Goal: Check status: Check status

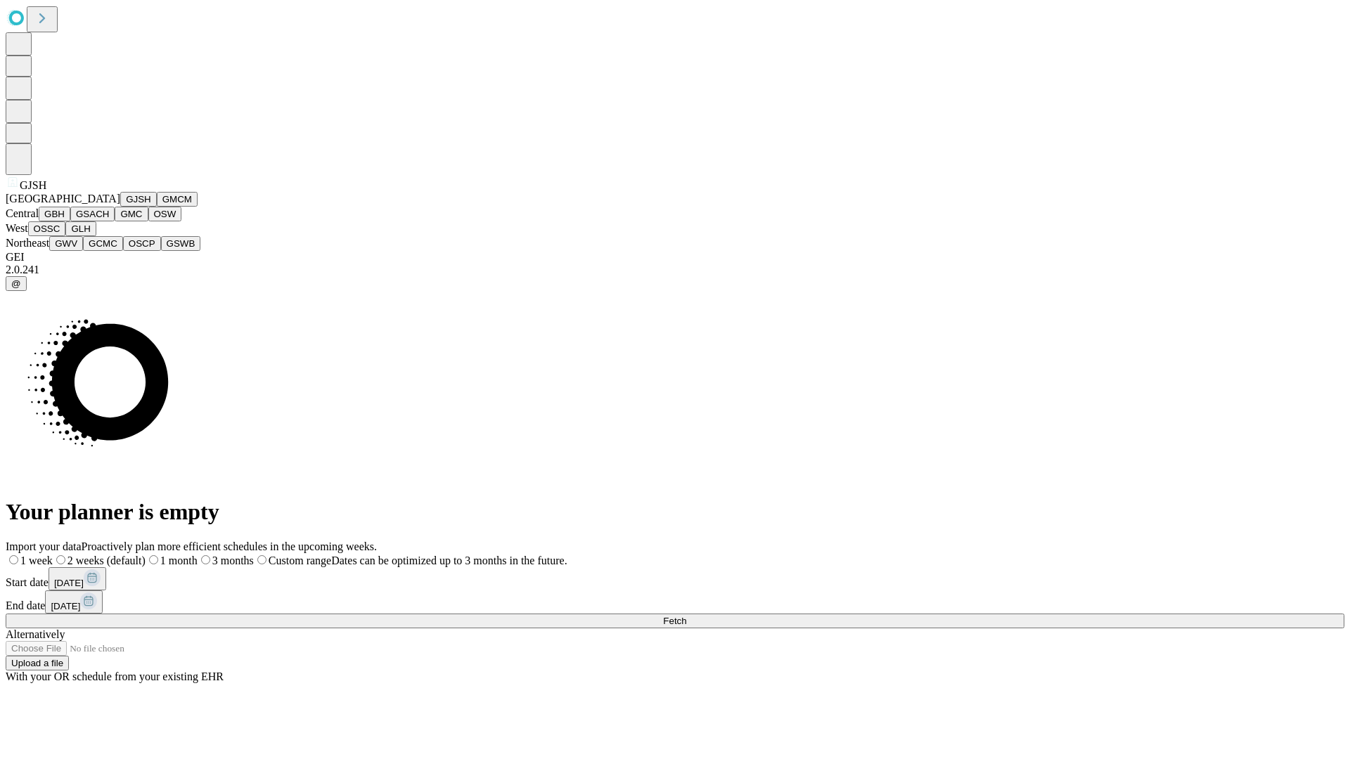
click at [120, 207] on button "GJSH" at bounding box center [138, 199] width 37 height 15
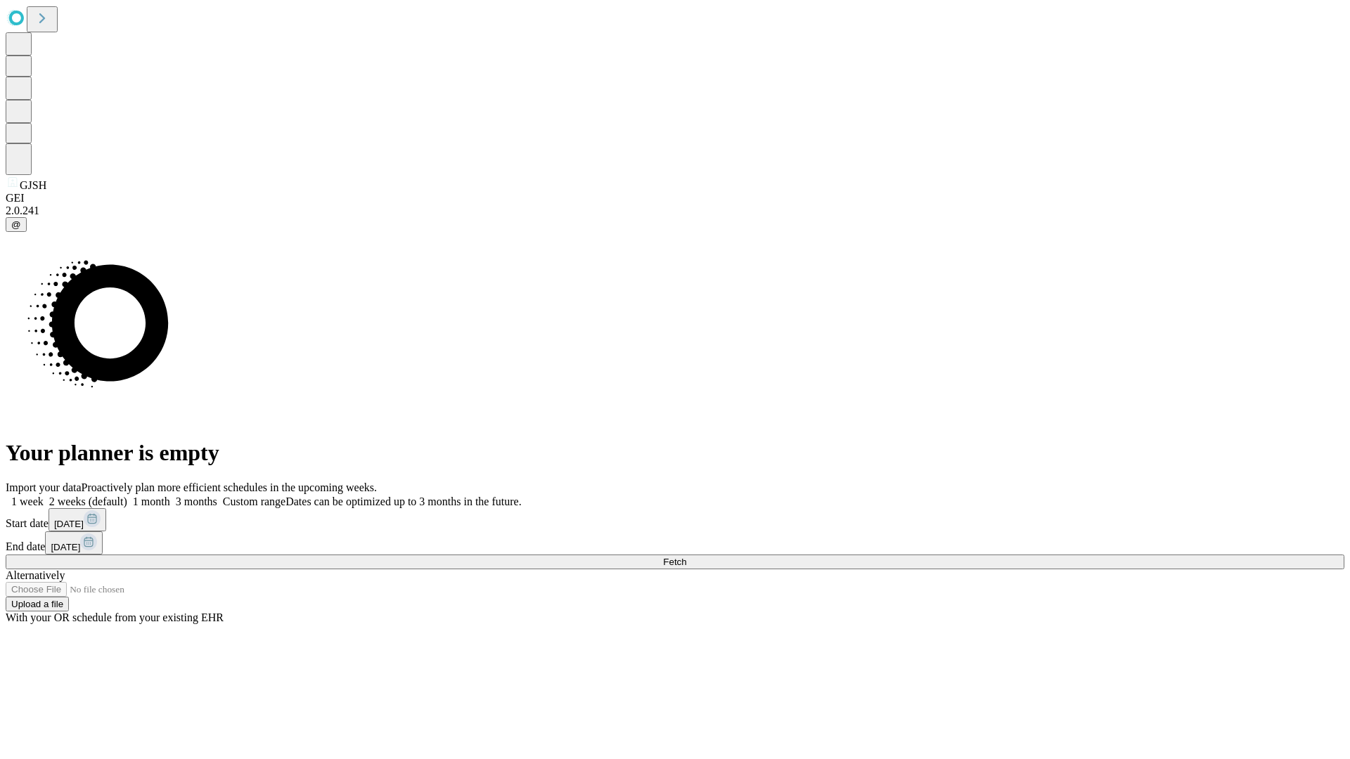
click at [170, 496] on label "1 month" at bounding box center [148, 502] width 43 height 12
click at [686, 557] on span "Fetch" at bounding box center [674, 562] width 23 height 11
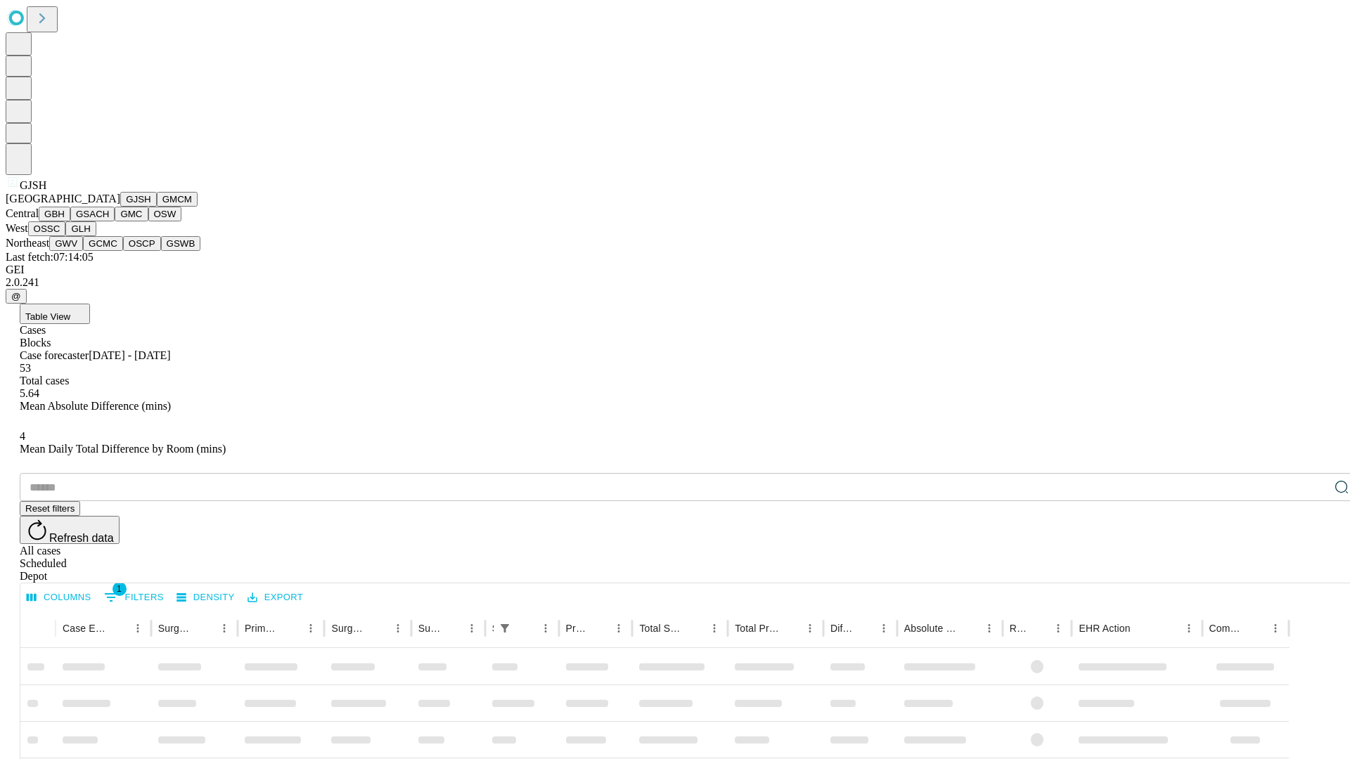
click at [157, 207] on button "GMCM" at bounding box center [177, 199] width 41 height 15
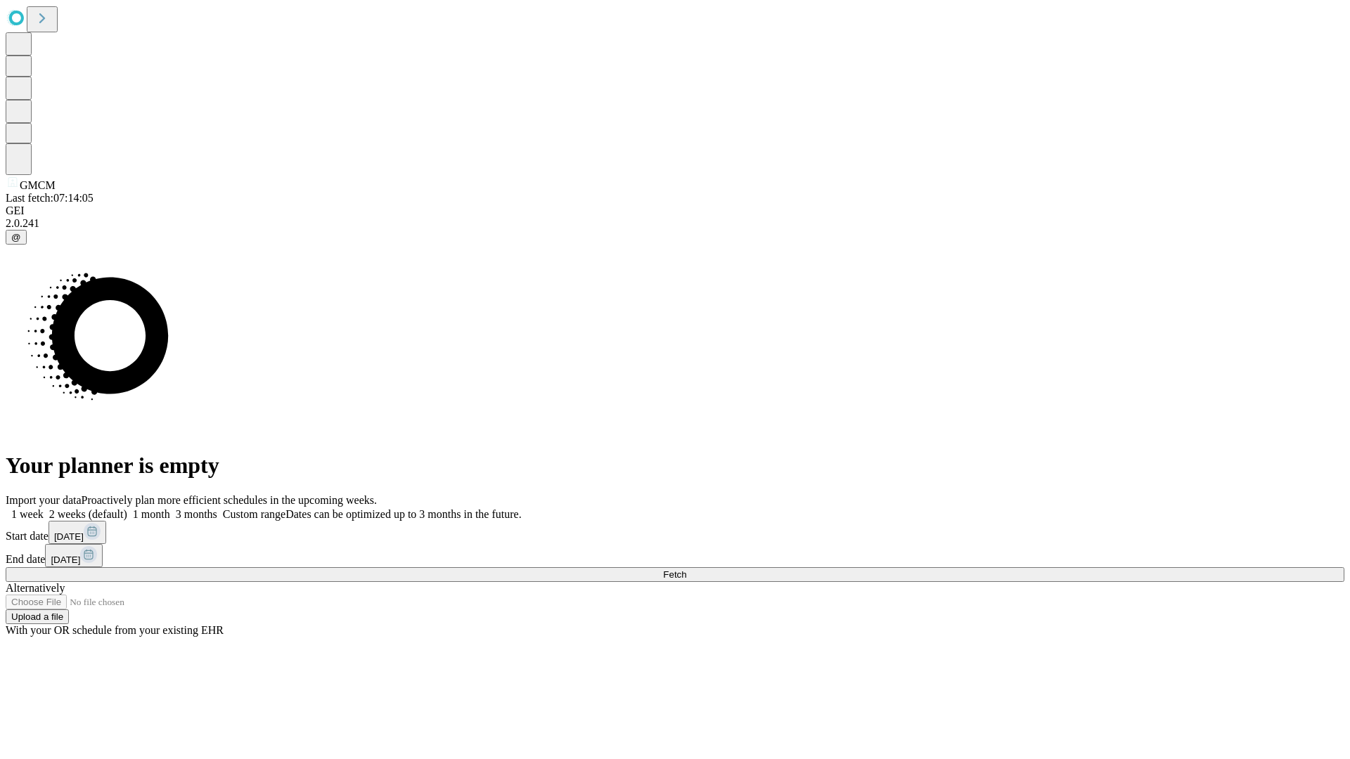
click at [170, 508] on label "1 month" at bounding box center [148, 514] width 43 height 12
click at [686, 569] on span "Fetch" at bounding box center [674, 574] width 23 height 11
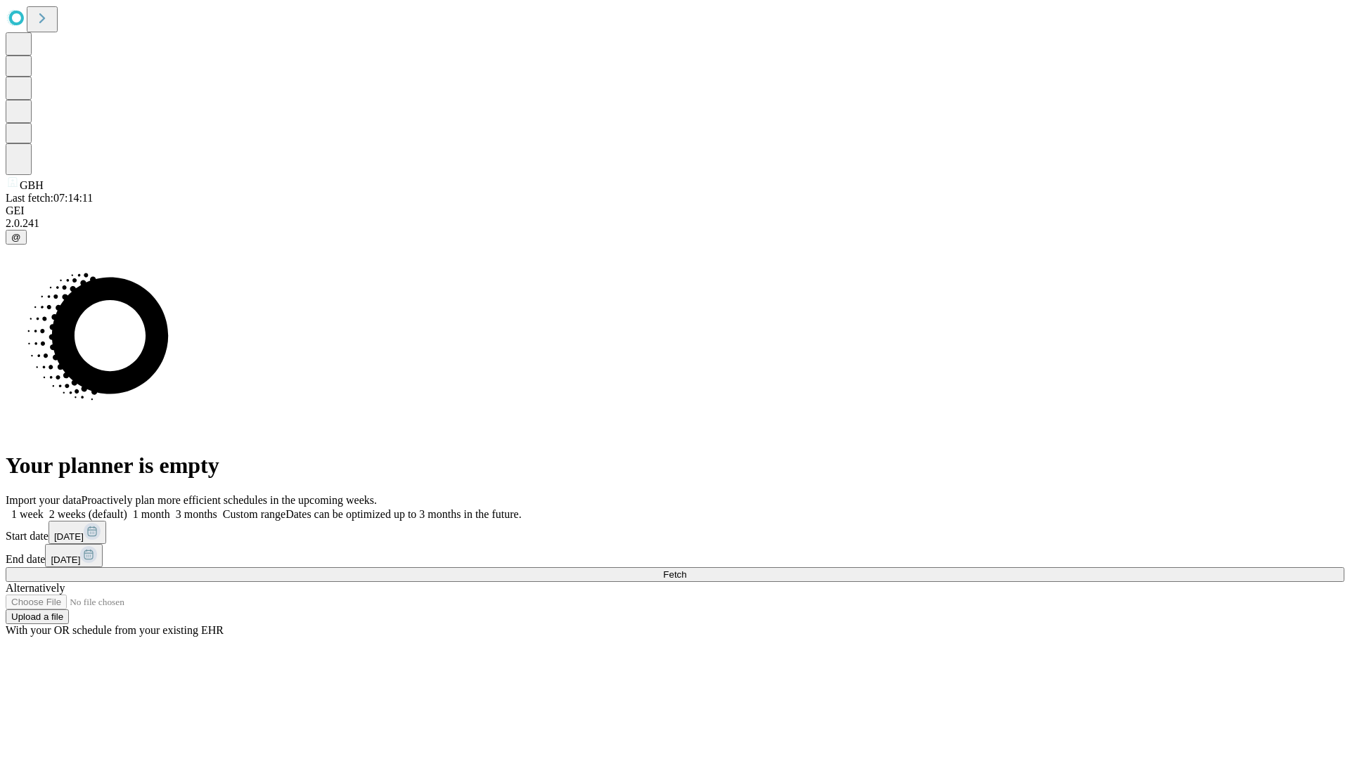
click at [170, 508] on label "1 month" at bounding box center [148, 514] width 43 height 12
click at [686, 569] on span "Fetch" at bounding box center [674, 574] width 23 height 11
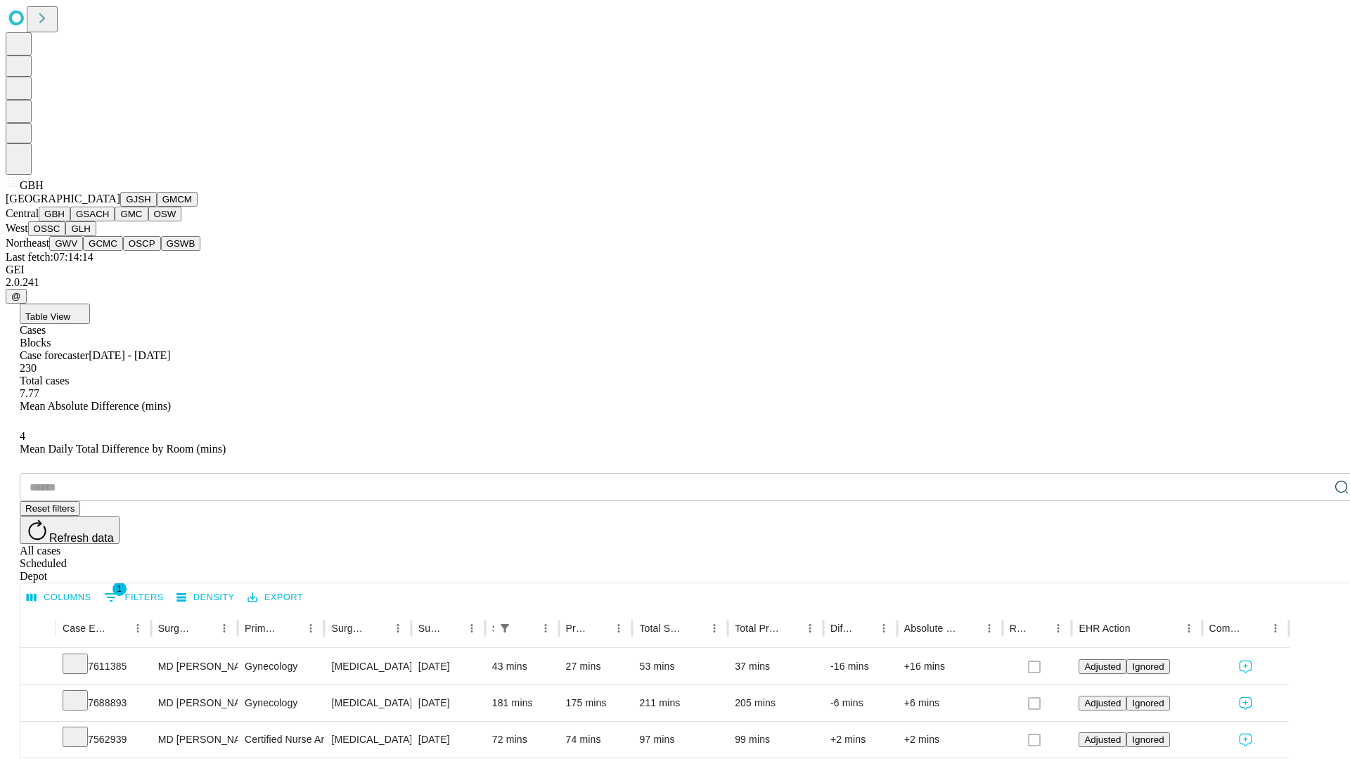
click at [109, 221] on button "GSACH" at bounding box center [92, 214] width 44 height 15
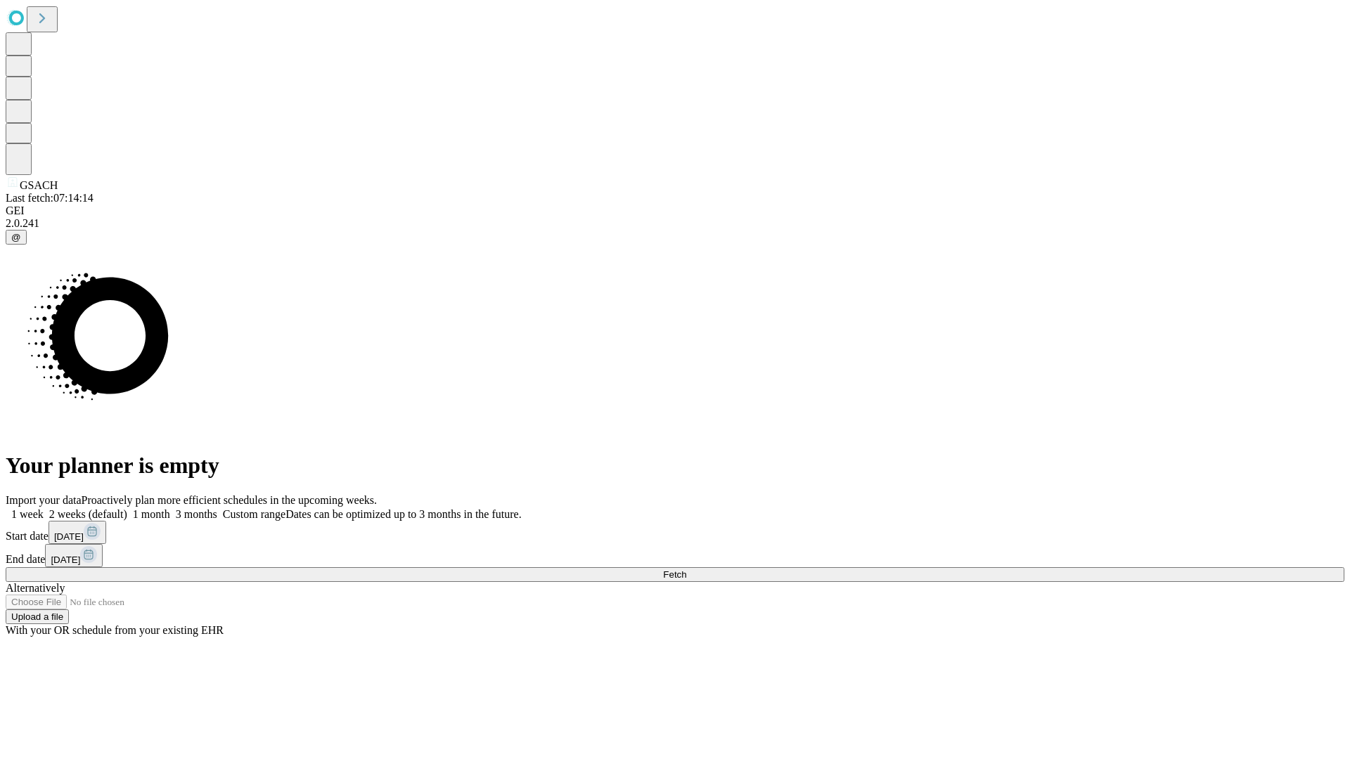
click at [170, 508] on label "1 month" at bounding box center [148, 514] width 43 height 12
click at [686, 569] on span "Fetch" at bounding box center [674, 574] width 23 height 11
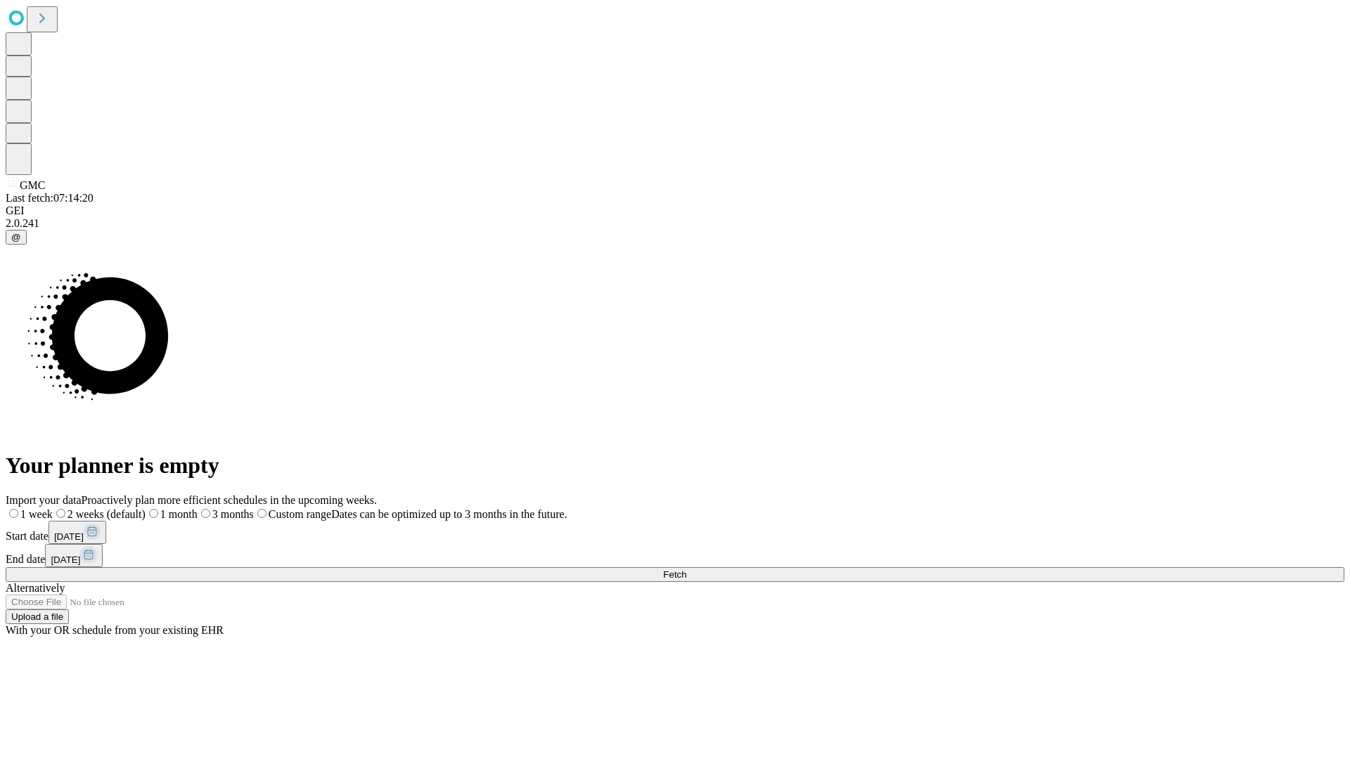
click at [198, 508] on label "1 month" at bounding box center [172, 514] width 52 height 12
click at [686, 569] on span "Fetch" at bounding box center [674, 574] width 23 height 11
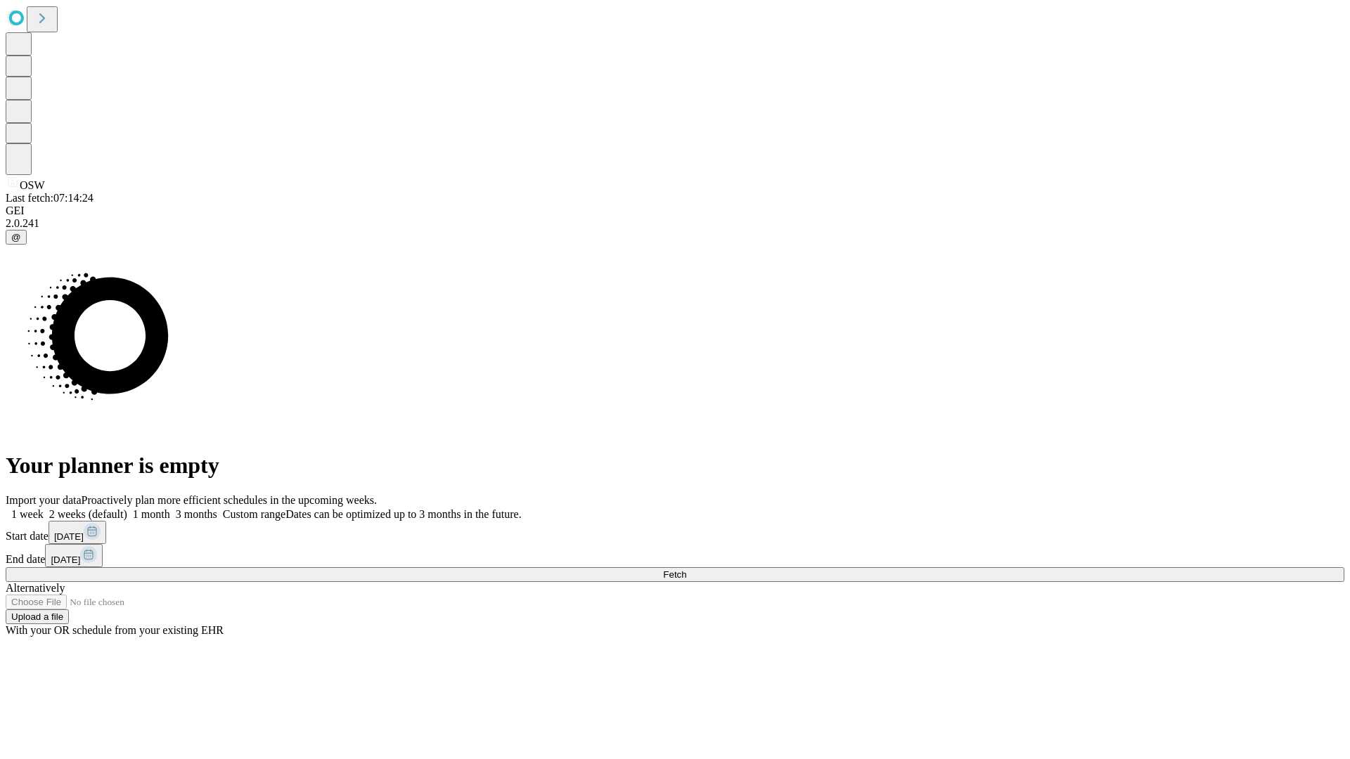
click at [170, 508] on label "1 month" at bounding box center [148, 514] width 43 height 12
click at [686, 569] on span "Fetch" at bounding box center [674, 574] width 23 height 11
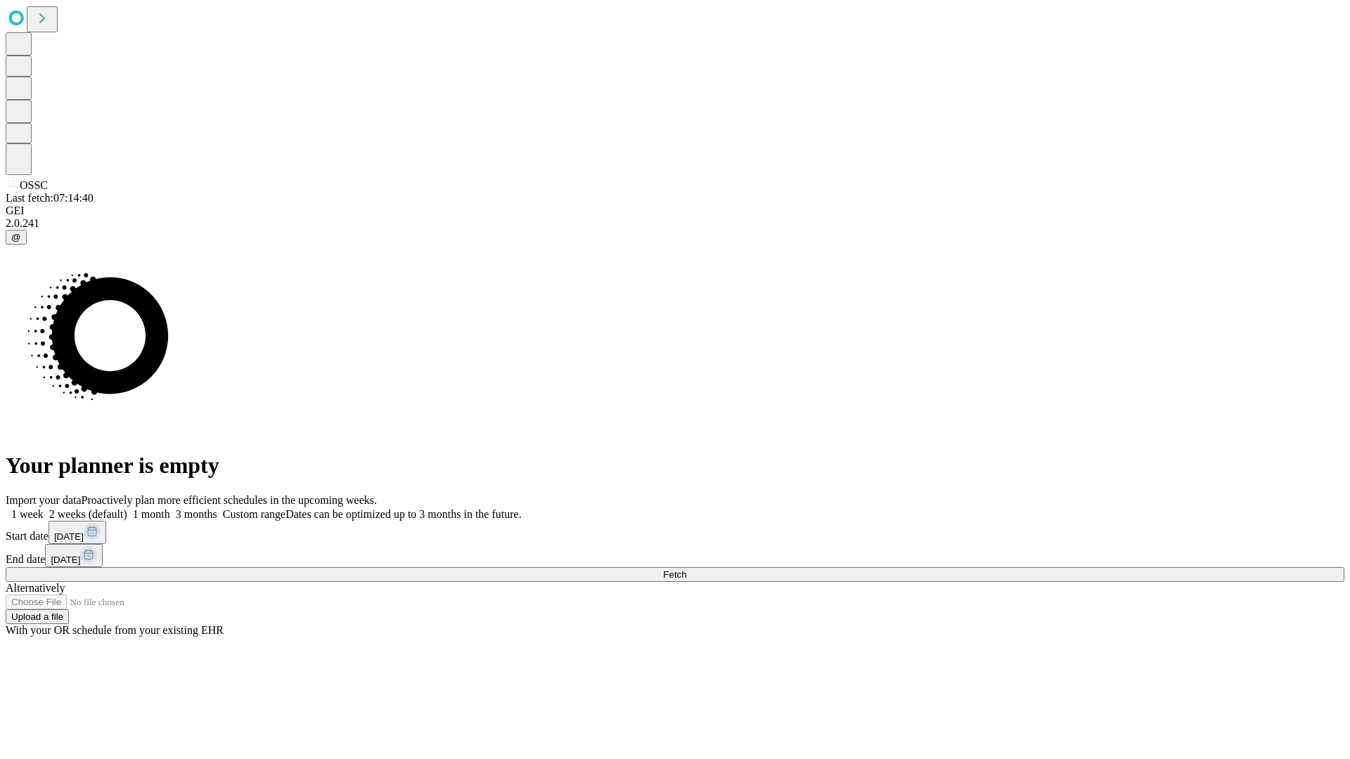
click at [170, 508] on label "1 month" at bounding box center [148, 514] width 43 height 12
click at [686, 569] on span "Fetch" at bounding box center [674, 574] width 23 height 11
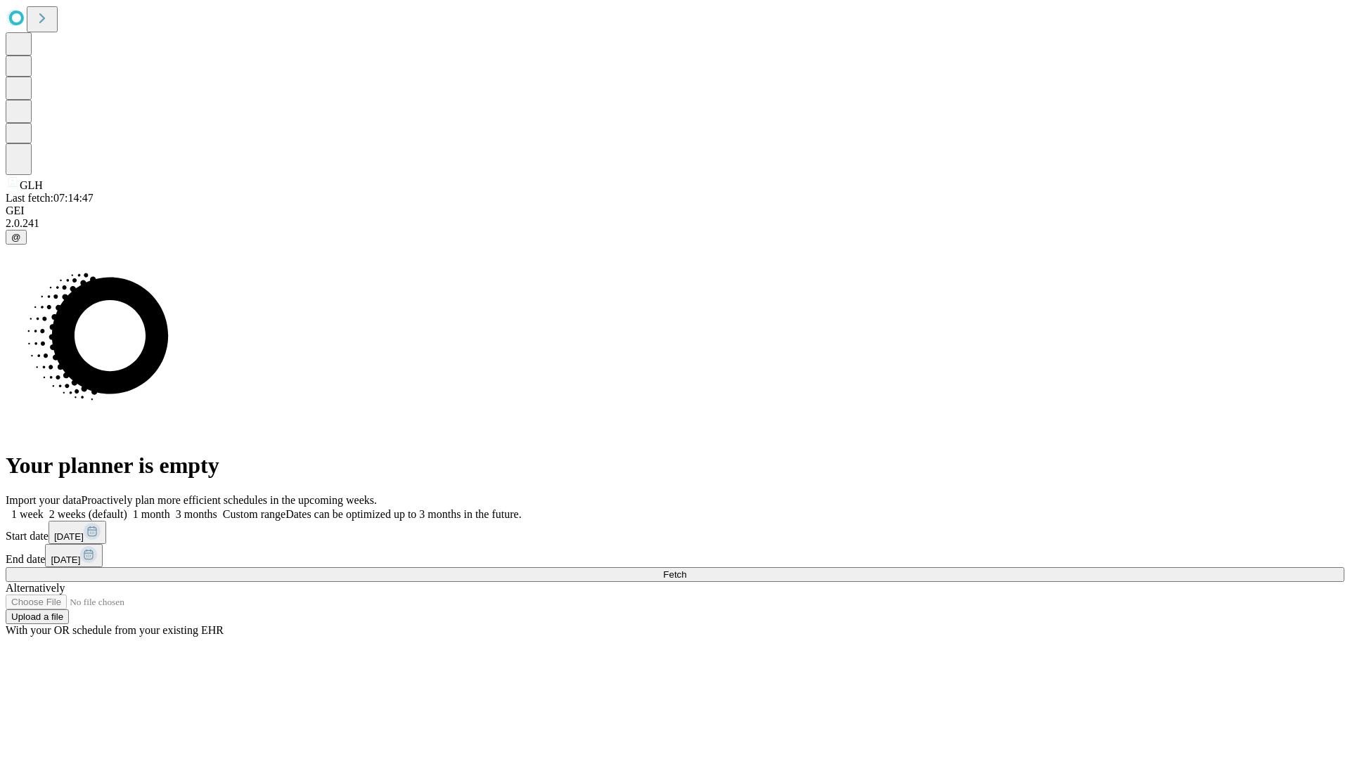
click at [170, 508] on label "1 month" at bounding box center [148, 514] width 43 height 12
click at [686, 569] on span "Fetch" at bounding box center [674, 574] width 23 height 11
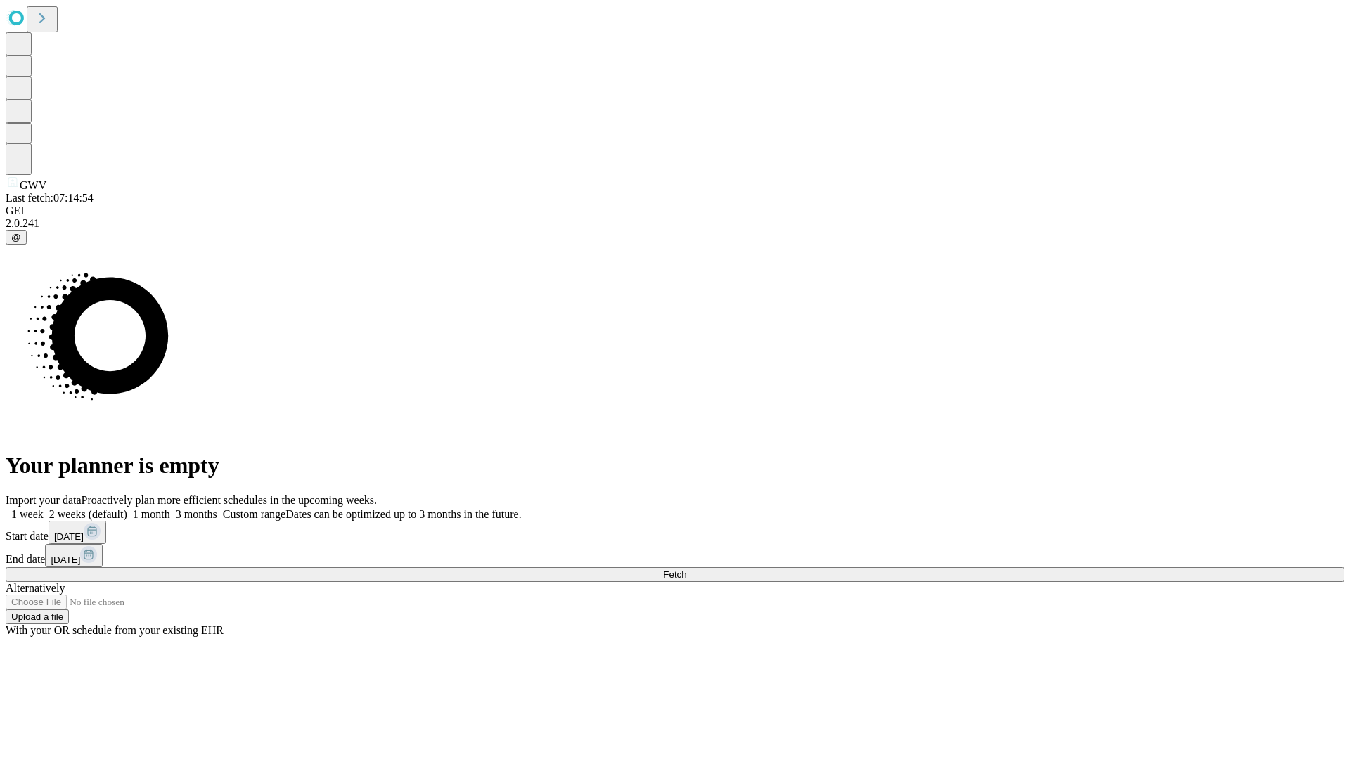
click at [170, 508] on label "1 month" at bounding box center [148, 514] width 43 height 12
click at [686, 569] on span "Fetch" at bounding box center [674, 574] width 23 height 11
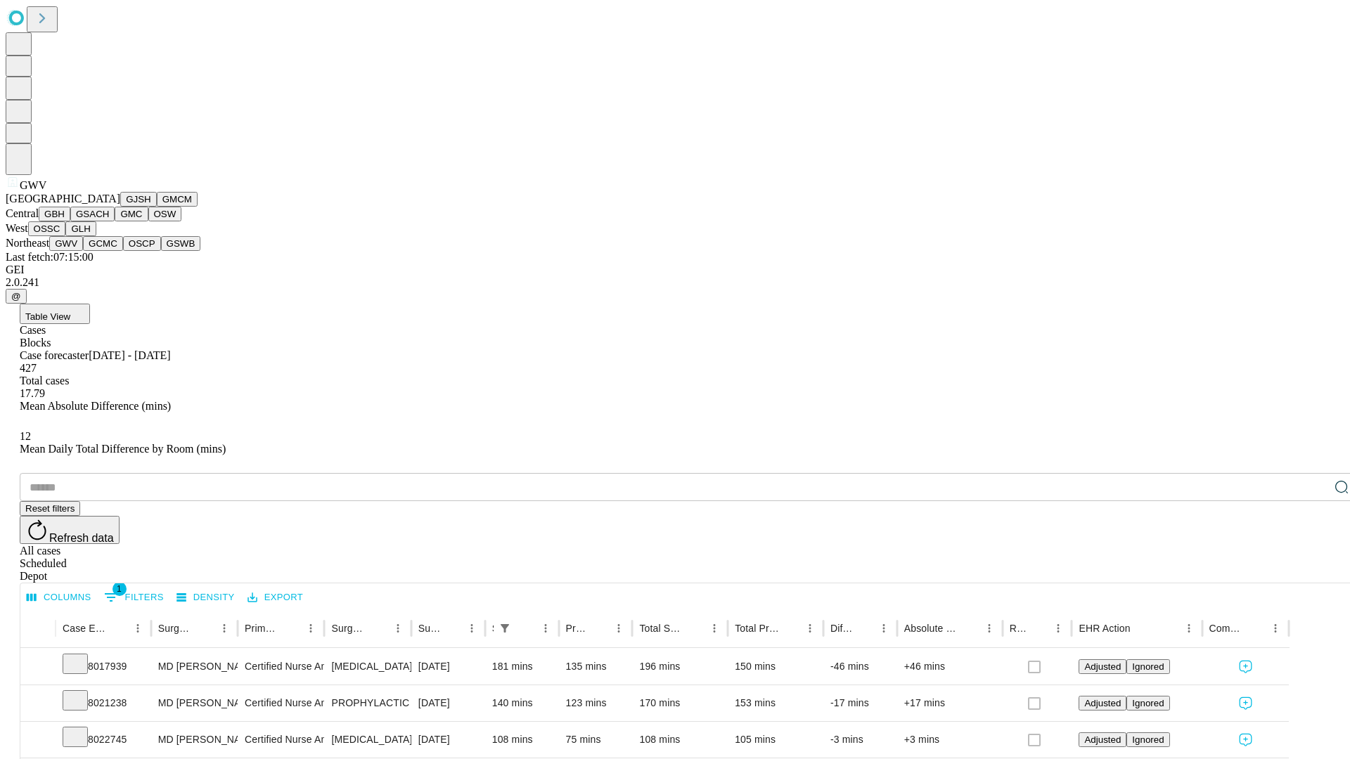
click at [109, 251] on button "GCMC" at bounding box center [103, 243] width 40 height 15
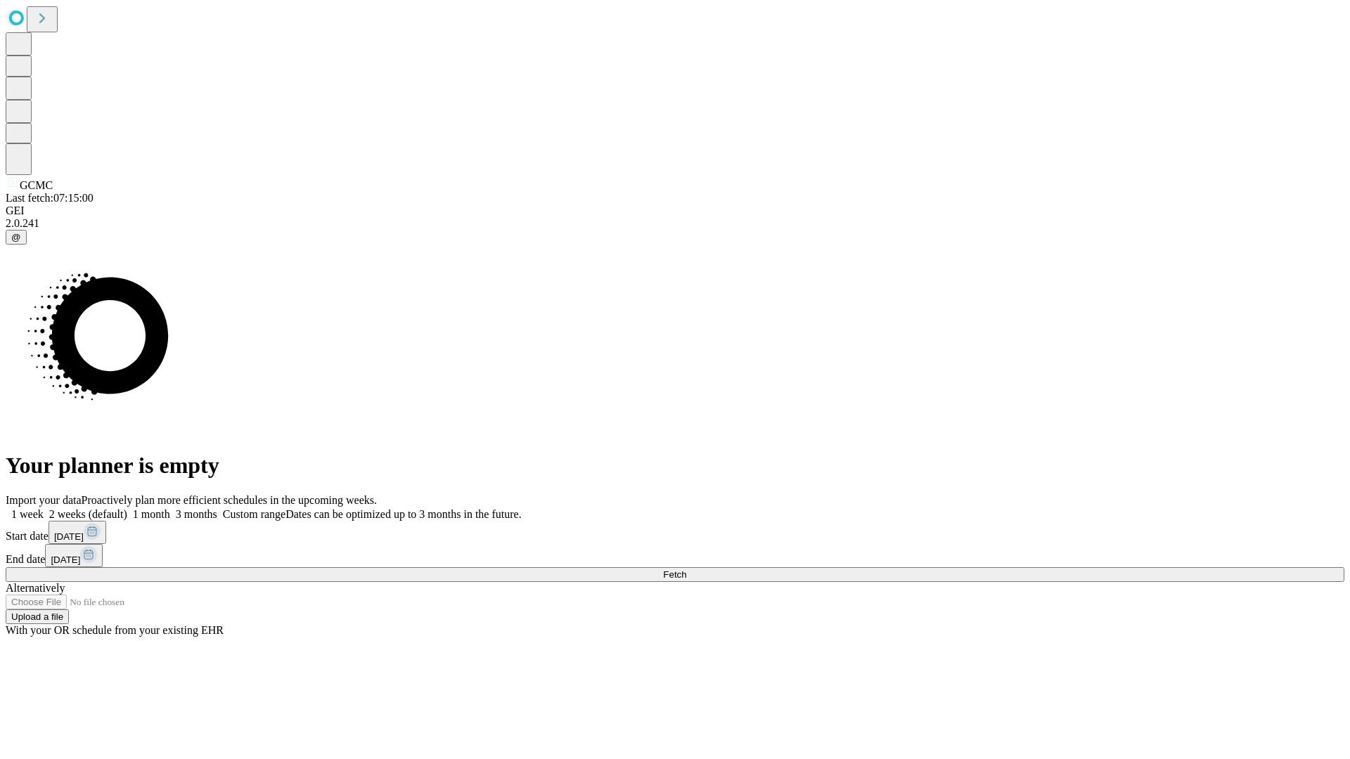
click at [686, 569] on span "Fetch" at bounding box center [674, 574] width 23 height 11
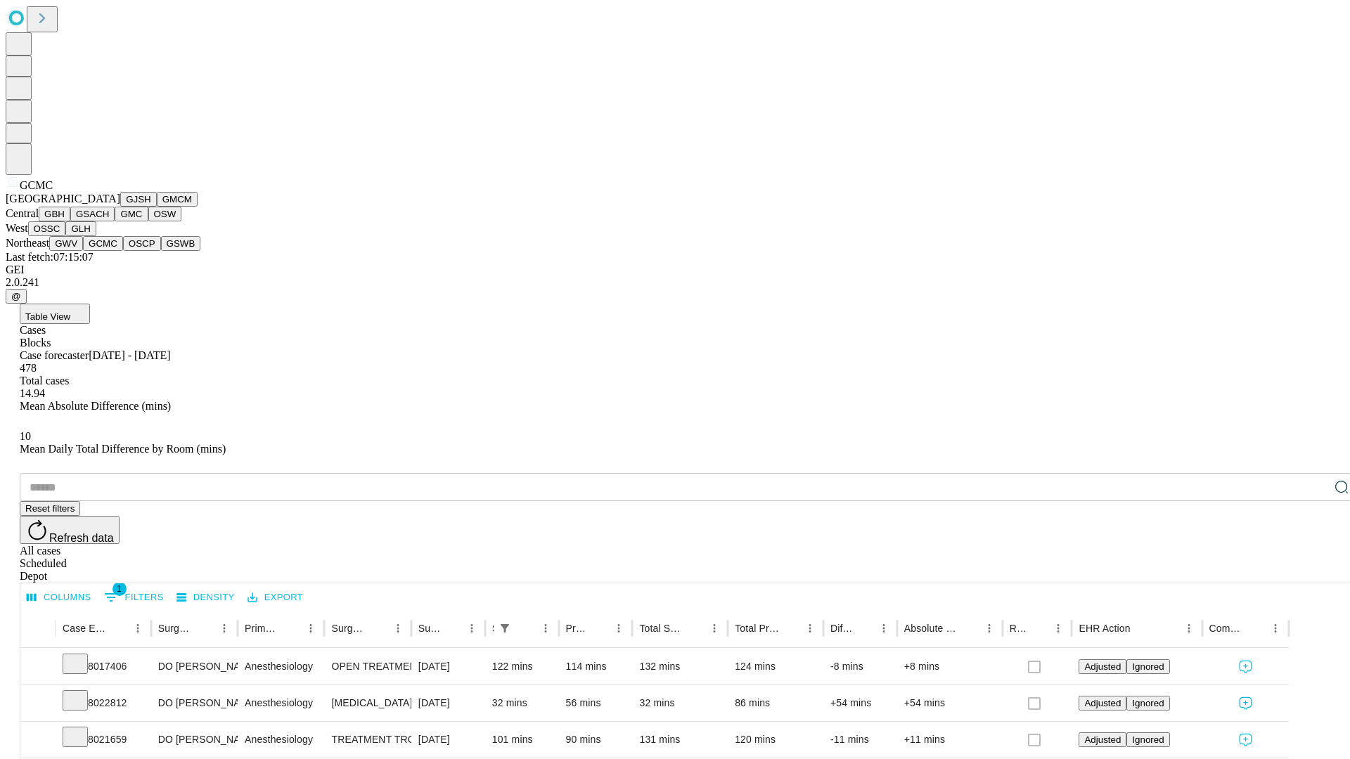
click at [123, 251] on button "OSCP" at bounding box center [142, 243] width 38 height 15
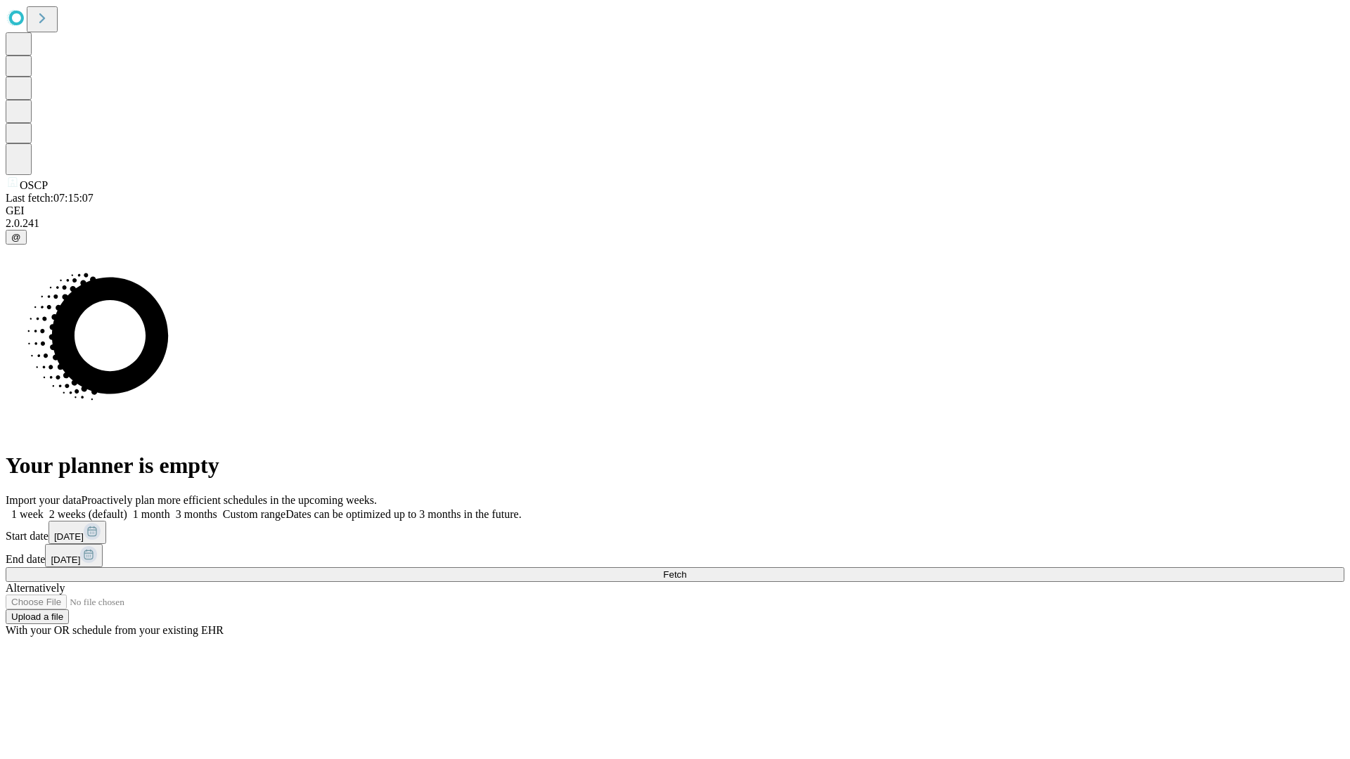
click at [170, 508] on label "1 month" at bounding box center [148, 514] width 43 height 12
click at [686, 569] on span "Fetch" at bounding box center [674, 574] width 23 height 11
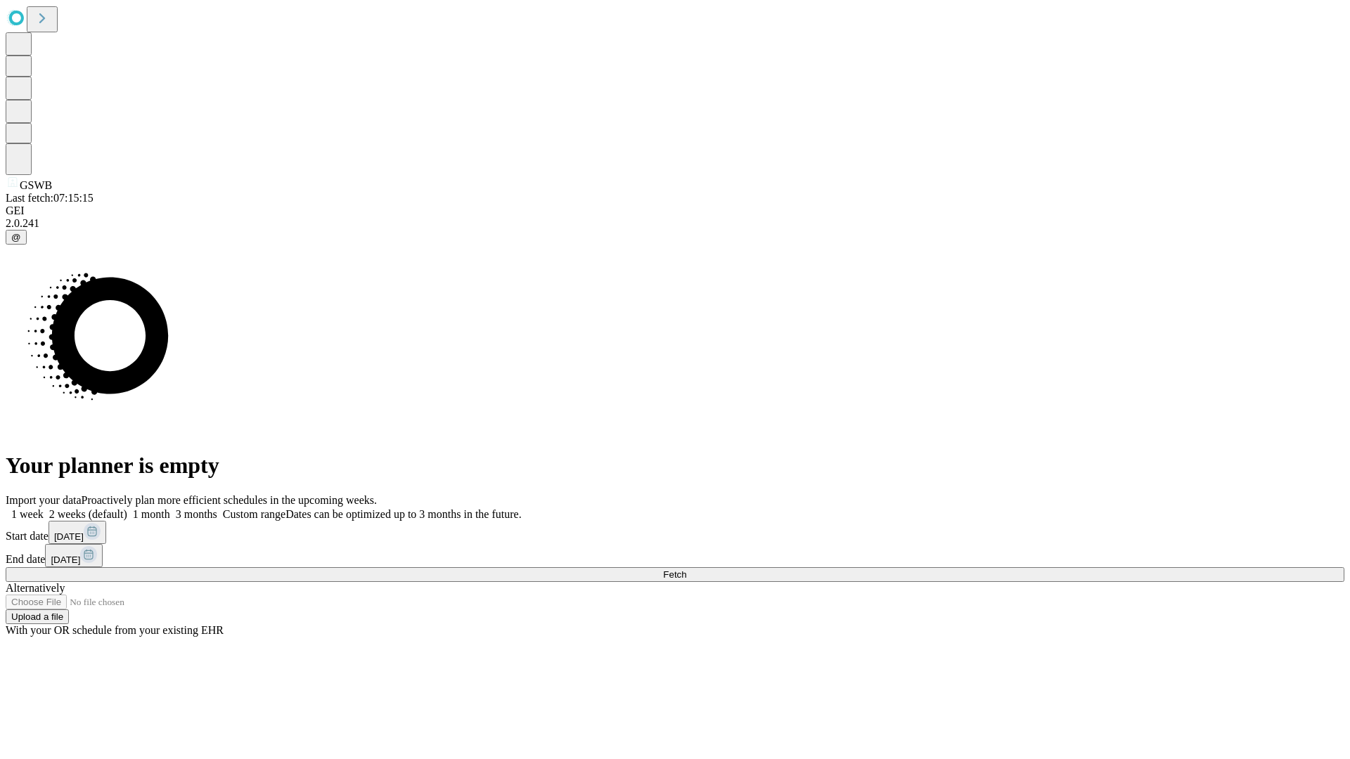
click at [170, 508] on label "1 month" at bounding box center [148, 514] width 43 height 12
click at [686, 569] on span "Fetch" at bounding box center [674, 574] width 23 height 11
